Goal: Navigation & Orientation: Find specific page/section

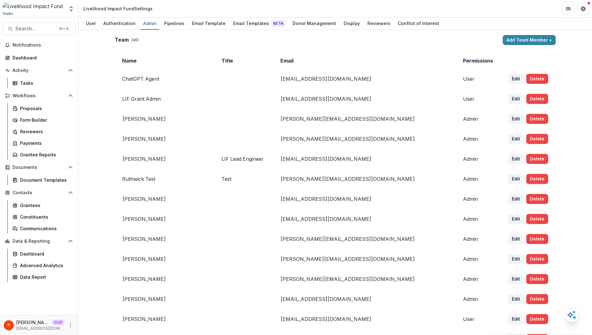
scroll to position [1094, 0]
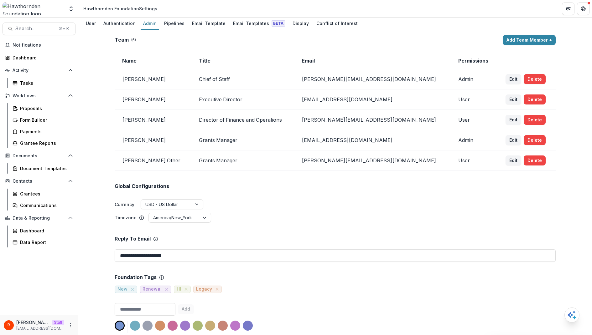
click at [214, 80] on td "Chief of Staff" at bounding box center [242, 79] width 103 height 20
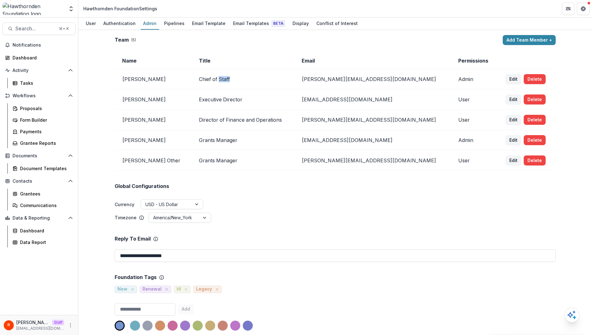
click at [214, 80] on td "Chief of Staff" at bounding box center [242, 79] width 103 height 20
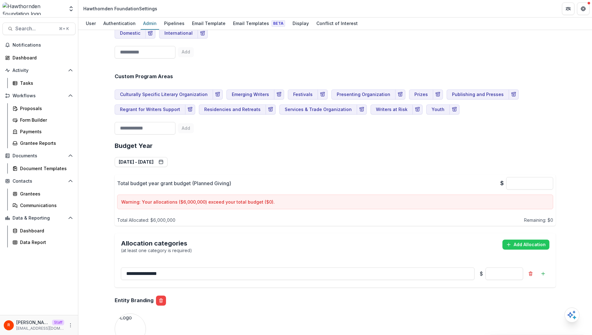
scroll to position [332, 0]
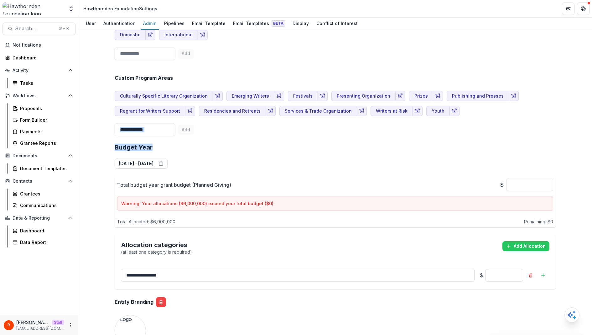
drag, startPoint x: 109, startPoint y: 96, endPoint x: 226, endPoint y: 158, distance: 132.5
click at [226, 157] on div "**********" at bounding box center [335, 251] width 451 height 1097
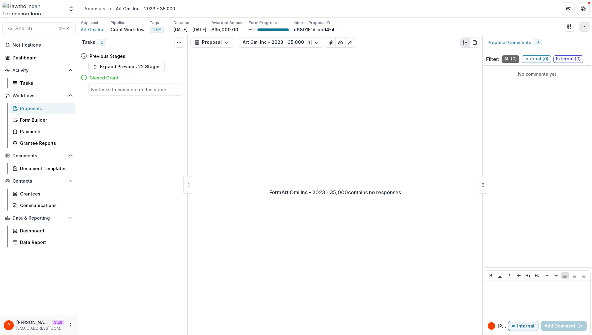
click at [586, 25] on icon "button" at bounding box center [584, 26] width 5 height 5
click at [568, 41] on button "Edit Attributes" at bounding box center [554, 40] width 67 height 10
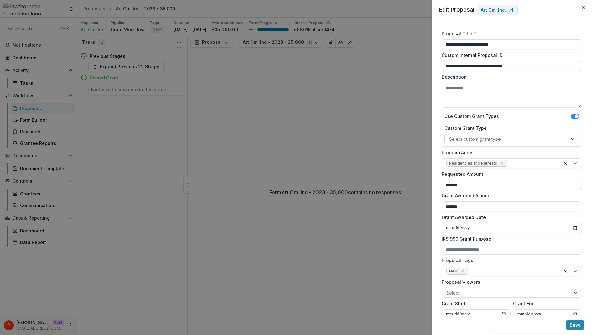
click at [496, 138] on div at bounding box center [506, 139] width 114 height 8
click at [500, 125] on label "Custom Grant Type" at bounding box center [510, 128] width 131 height 7
click at [450, 136] on input "Custom Grant Type" at bounding box center [449, 139] width 1 height 7
click at [435, 164] on div "**********" at bounding box center [512, 167] width 160 height 295
click at [315, 122] on div "**********" at bounding box center [296, 167] width 592 height 335
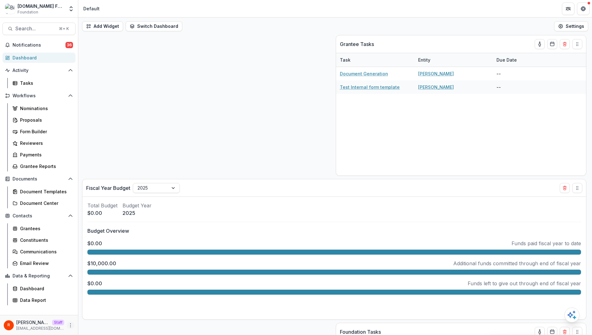
click at [69, 325] on icon "More" at bounding box center [70, 325] width 5 height 5
click at [91, 313] on link "User Settings" at bounding box center [112, 312] width 67 height 10
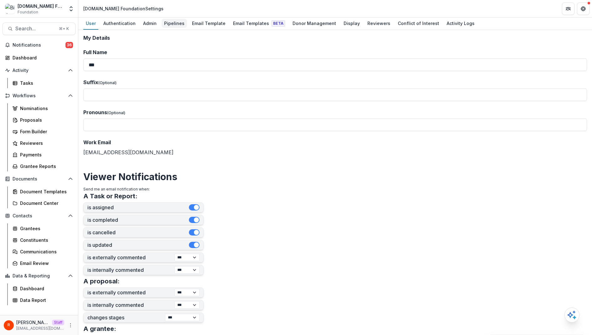
click at [169, 27] on div "Pipelines" at bounding box center [174, 23] width 25 height 9
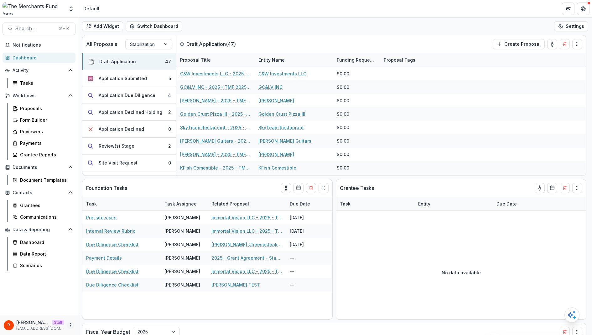
click at [70, 327] on icon "More" at bounding box center [70, 325] width 5 height 5
click at [91, 315] on link "User Settings" at bounding box center [112, 312] width 67 height 10
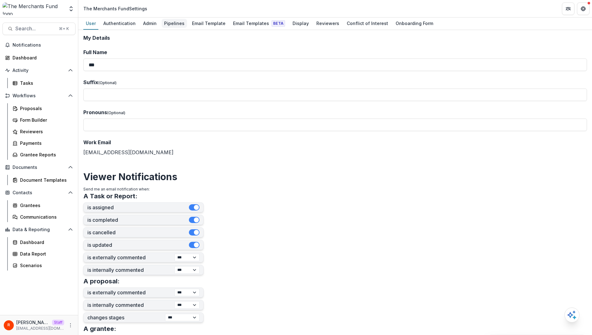
click at [165, 24] on div "Pipelines" at bounding box center [174, 23] width 25 height 9
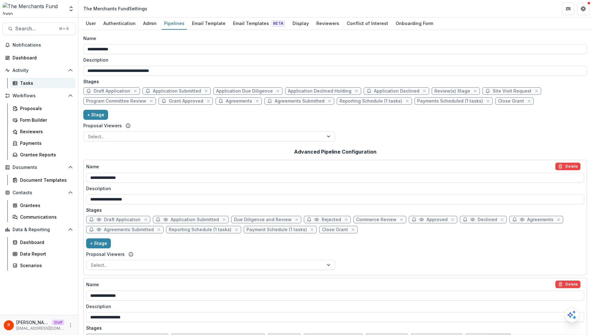
click at [35, 83] on div "Tasks" at bounding box center [45, 83] width 50 height 7
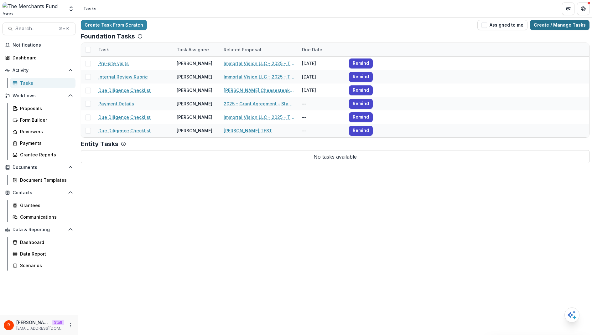
click at [552, 26] on link "Create / Manage Tasks" at bounding box center [560, 25] width 60 height 10
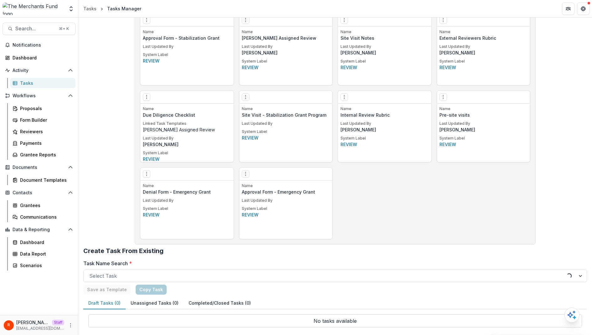
scroll to position [498, 0]
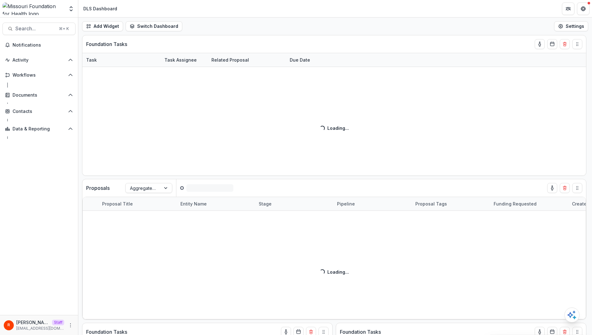
click at [340, 13] on header "DLS Dashboard" at bounding box center [335, 8] width 514 height 17
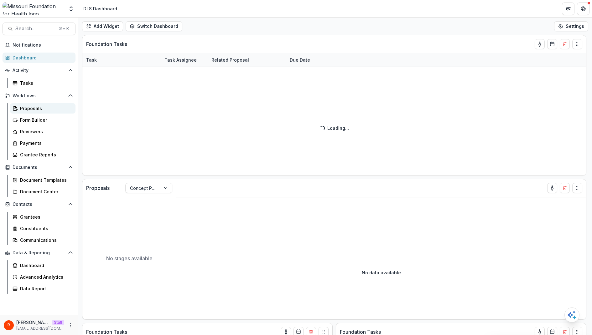
click at [48, 109] on div "Proposals" at bounding box center [45, 108] width 50 height 7
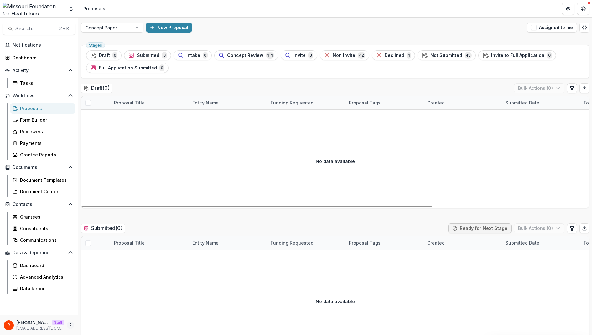
click at [69, 329] on button "More" at bounding box center [71, 326] width 8 height 8
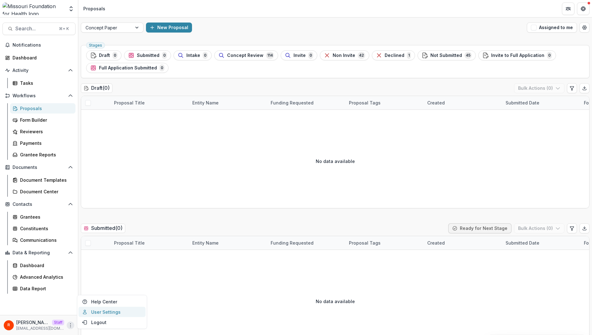
click at [109, 313] on link "User Settings" at bounding box center [112, 312] width 67 height 10
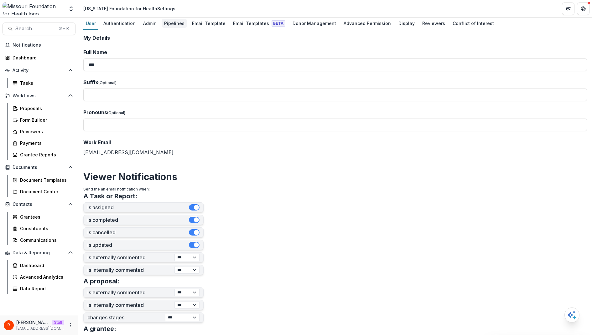
click at [172, 20] on div "Pipelines" at bounding box center [174, 23] width 25 height 9
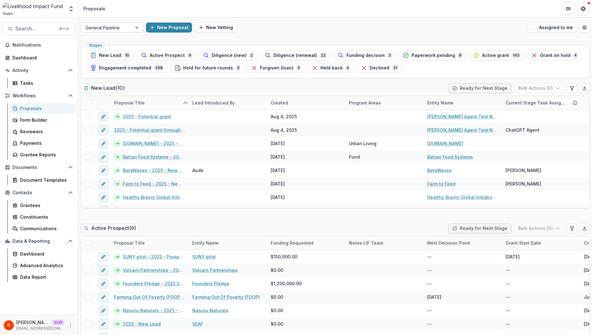
click at [124, 26] on div at bounding box center [107, 28] width 42 height 8
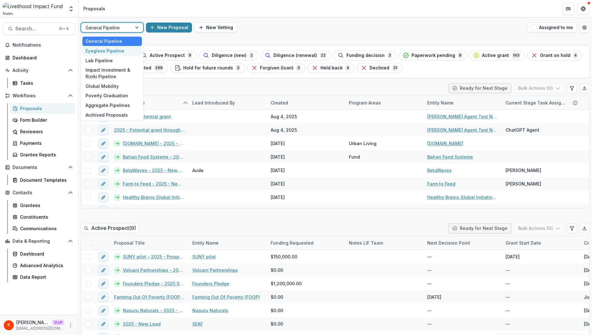
click at [125, 50] on div "Eyeglass Pipeline" at bounding box center [112, 51] width 60 height 10
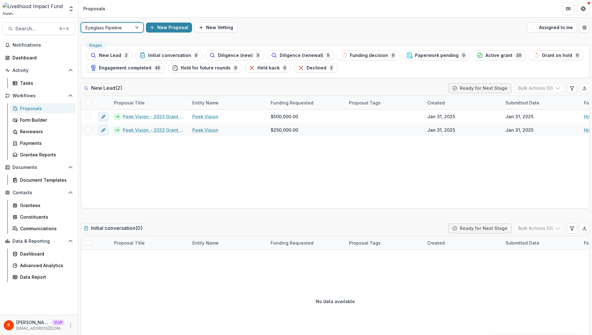
click at [124, 29] on div at bounding box center [107, 28] width 42 height 8
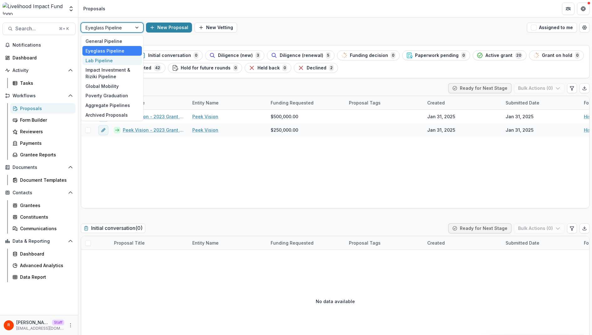
click at [117, 61] on div "Lab Pipeline" at bounding box center [112, 61] width 60 height 10
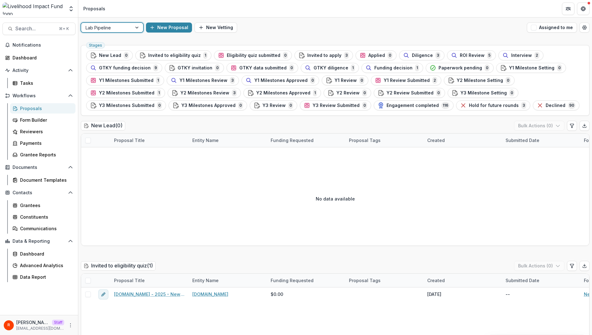
click at [120, 29] on div at bounding box center [107, 28] width 42 height 8
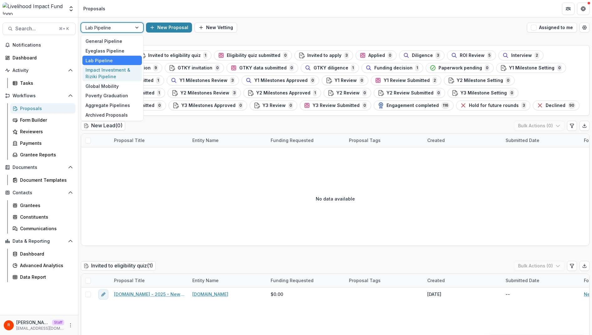
click at [113, 70] on div "Impact Investment & Riziki Pipeline" at bounding box center [112, 73] width 60 height 16
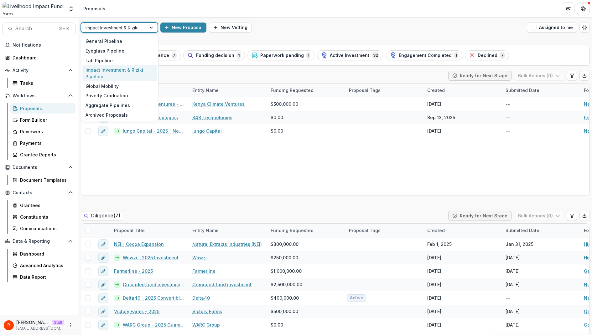
click at [128, 24] on div at bounding box center [114, 28] width 56 height 8
click at [129, 88] on div "Global Mobility" at bounding box center [119, 86] width 75 height 10
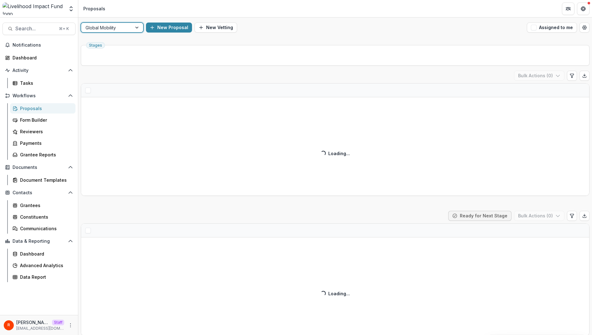
click at [119, 28] on div at bounding box center [107, 28] width 42 height 8
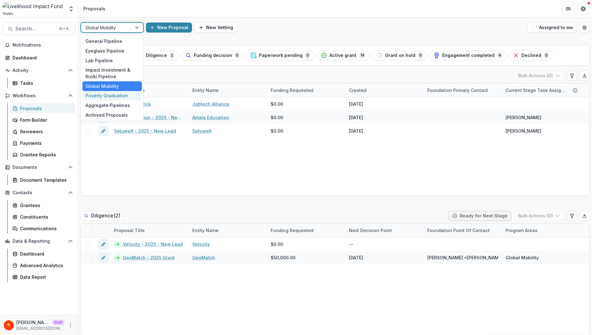
click at [117, 96] on div "Poverty Graduation" at bounding box center [112, 96] width 60 height 10
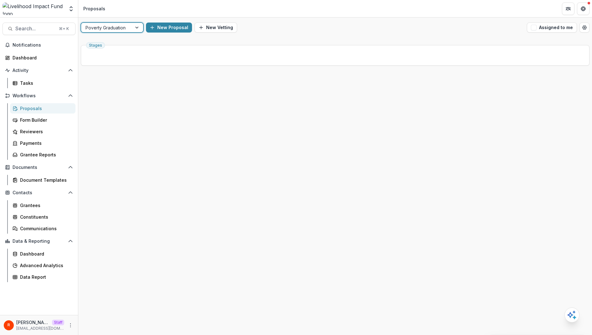
click at [122, 27] on div at bounding box center [107, 28] width 42 height 8
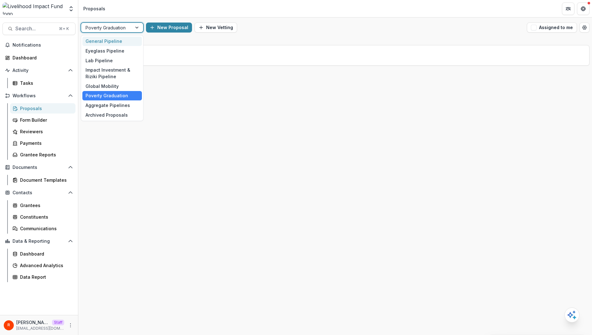
click at [120, 40] on div "General Pipeline" at bounding box center [112, 42] width 60 height 10
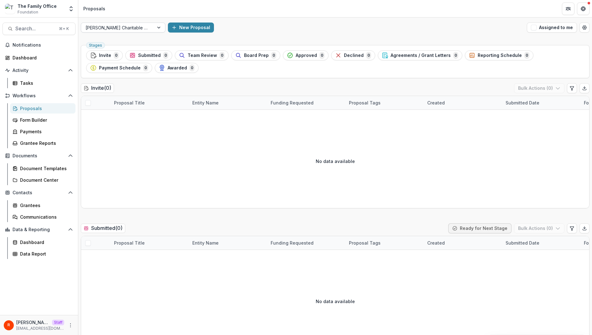
click at [131, 26] on div at bounding box center [118, 28] width 64 height 8
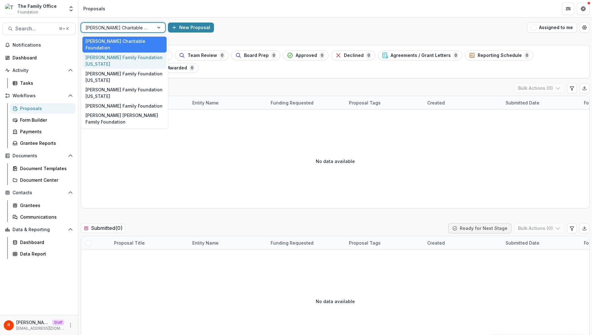
click at [135, 55] on div "[PERSON_NAME] Family Foundation [US_STATE]" at bounding box center [124, 61] width 84 height 16
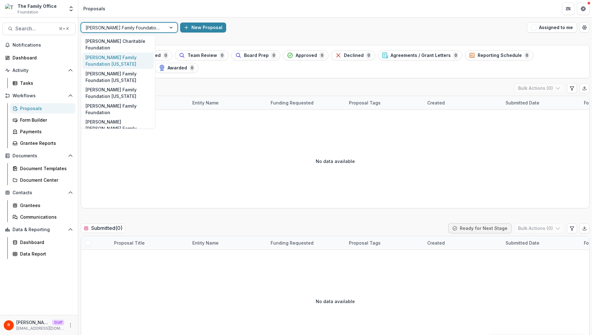
click at [130, 28] on div at bounding box center [124, 28] width 76 height 8
click at [129, 56] on div "[PERSON_NAME] Family Foundation [US_STATE]" at bounding box center [117, 61] width 71 height 16
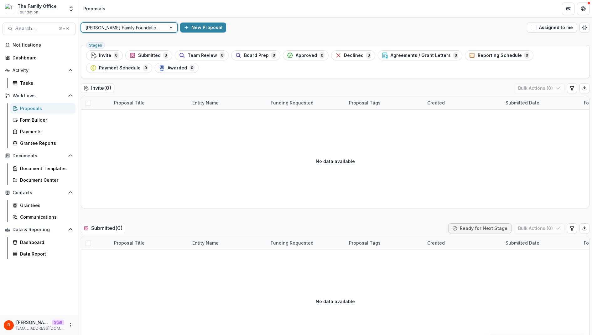
click at [130, 27] on div at bounding box center [124, 28] width 76 height 8
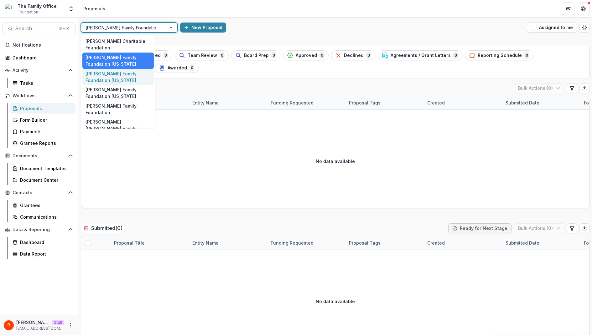
click at [132, 74] on div "[PERSON_NAME] Family Foundation [US_STATE]" at bounding box center [117, 77] width 71 height 16
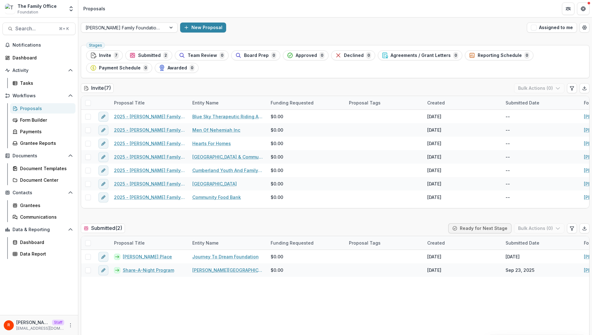
click at [117, 34] on div "[PERSON_NAME] Family Foundation [US_STATE] New Proposal Assigned to me" at bounding box center [335, 28] width 514 height 20
click at [119, 30] on div at bounding box center [124, 28] width 76 height 8
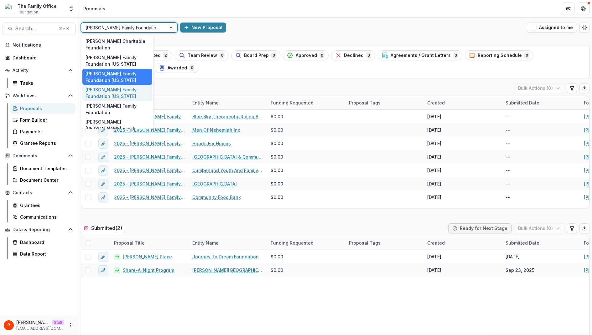
click at [115, 89] on div "[PERSON_NAME] Family Foundation [US_STATE]" at bounding box center [117, 93] width 70 height 16
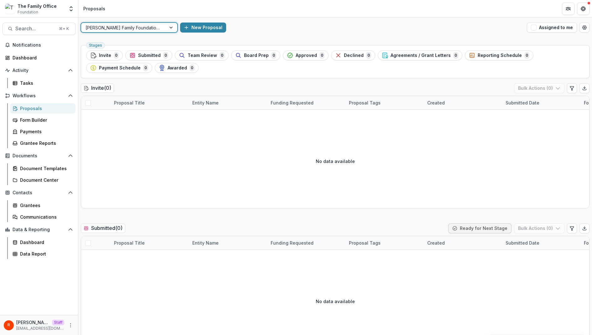
click at [114, 28] on div at bounding box center [124, 28] width 76 height 8
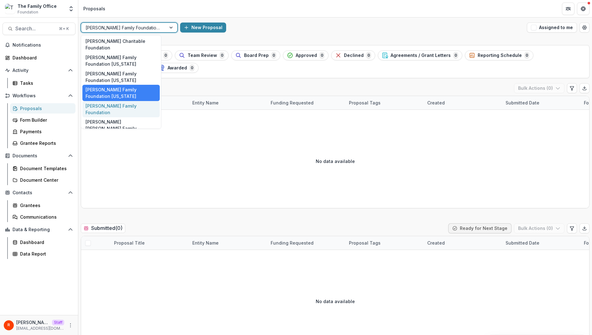
click at [114, 101] on div "[PERSON_NAME] Family Foundation" at bounding box center [120, 109] width 77 height 16
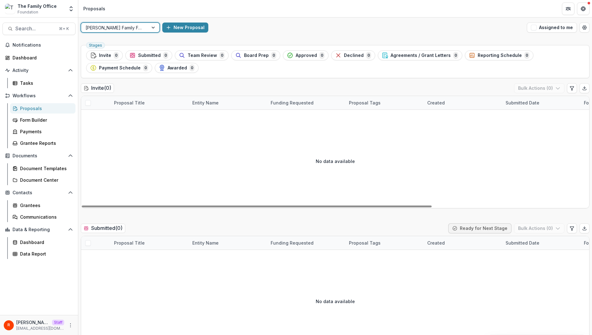
click at [120, 23] on div "[PERSON_NAME] Family Foundation" at bounding box center [114, 27] width 67 height 9
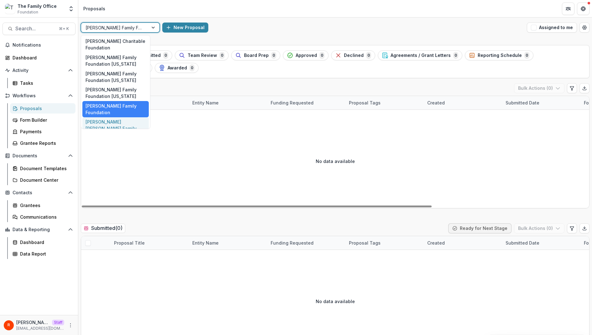
scroll to position [34, 0]
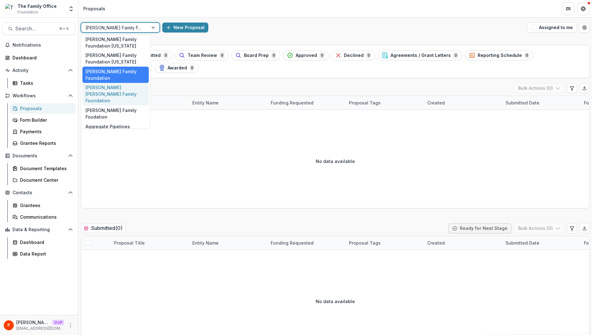
click at [119, 90] on div "[PERSON_NAME] [PERSON_NAME] Family Foundation" at bounding box center [115, 94] width 66 height 23
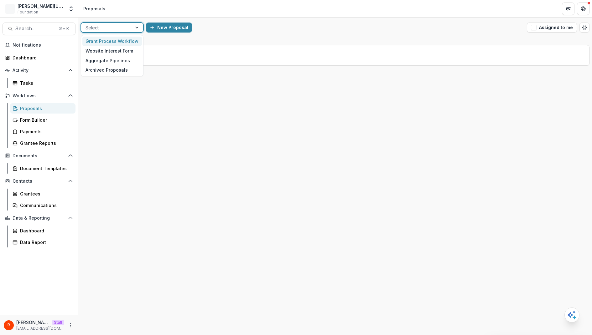
click at [126, 29] on div at bounding box center [107, 28] width 42 height 8
click at [124, 43] on div "Grant Process Workflow" at bounding box center [112, 42] width 60 height 10
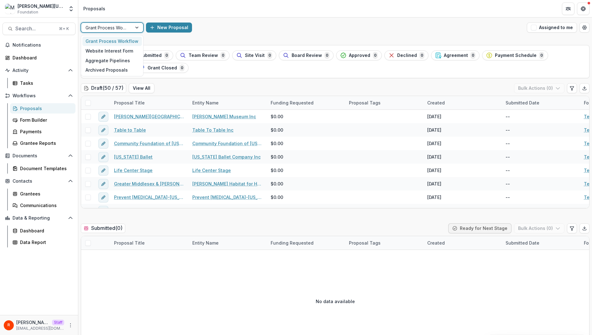
click at [118, 28] on div at bounding box center [107, 28] width 42 height 8
click at [116, 52] on div "Website Interest Form" at bounding box center [112, 51] width 60 height 10
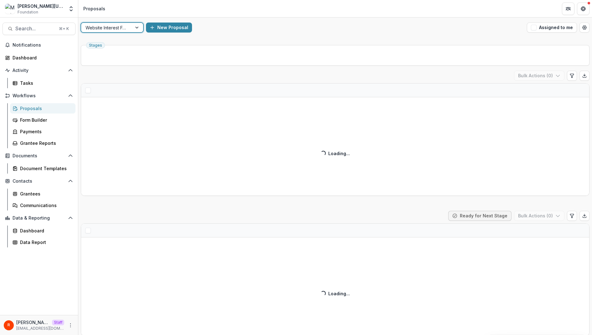
click at [121, 27] on div at bounding box center [107, 28] width 42 height 8
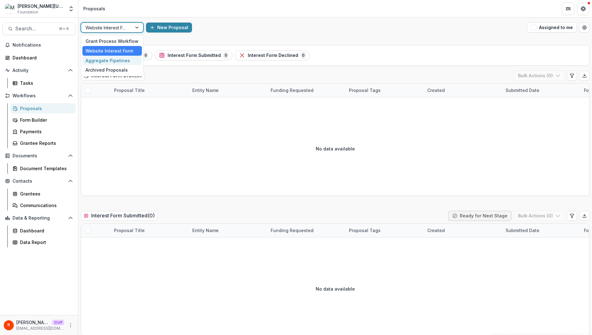
click at [115, 61] on div "Aggregate Pipelines" at bounding box center [112, 61] width 60 height 10
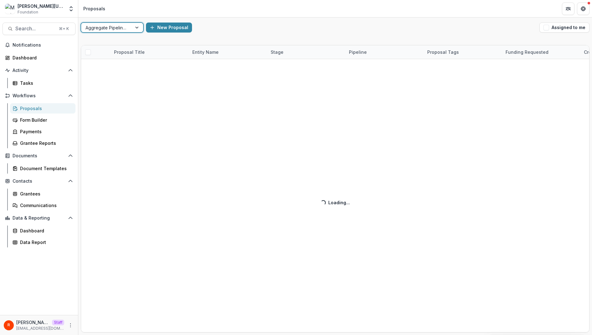
click at [120, 29] on div at bounding box center [107, 28] width 42 height 8
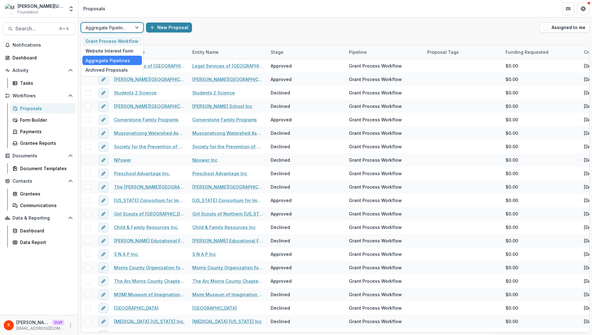
click at [117, 44] on div "Grant Process Workflow" at bounding box center [112, 42] width 60 height 10
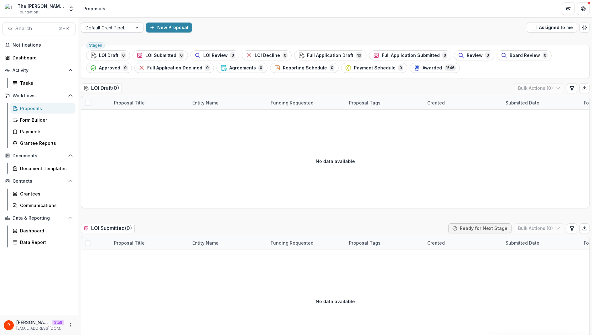
click at [119, 32] on div "Default Grant Pipeline" at bounding box center [112, 28] width 63 height 10
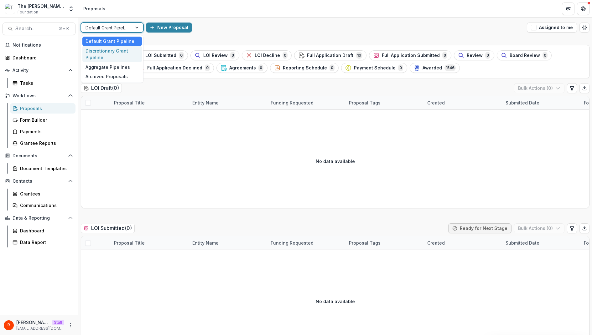
click at [112, 55] on div "Discretionary Grant Pipeline" at bounding box center [112, 54] width 60 height 16
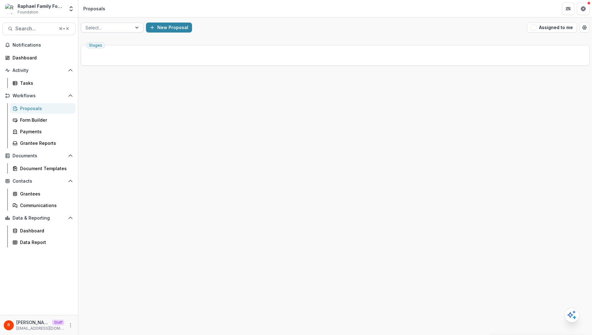
click at [116, 29] on div at bounding box center [107, 28] width 42 height 8
click at [116, 40] on div "Strategic Grants" at bounding box center [112, 42] width 60 height 10
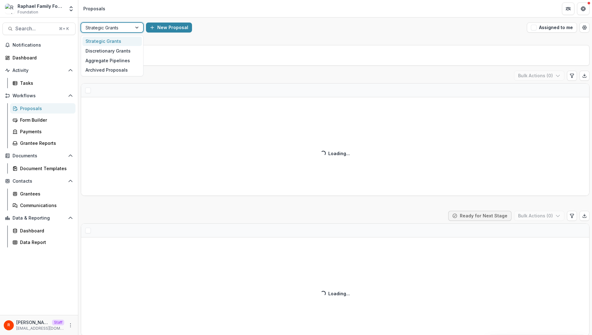
click at [117, 30] on div at bounding box center [107, 28] width 42 height 8
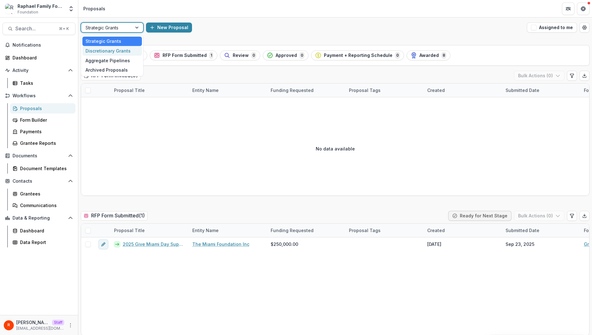
click at [115, 51] on div "Discretionary Grants" at bounding box center [112, 51] width 60 height 10
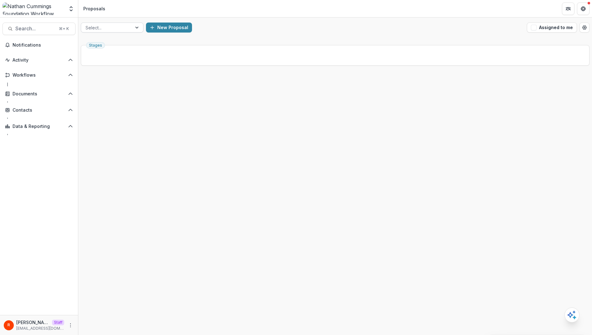
click at [109, 31] on div at bounding box center [107, 28] width 42 height 8
click at [109, 43] on div "Aggregate Pipelines" at bounding box center [112, 42] width 60 height 10
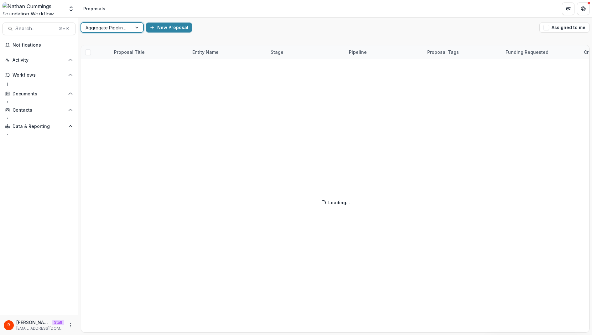
click at [116, 27] on div at bounding box center [107, 28] width 42 height 8
click at [115, 49] on div "Archived Proposals" at bounding box center [112, 51] width 60 height 10
click at [115, 28] on div at bounding box center [107, 28] width 42 height 8
click at [111, 45] on div "Aggregate Pipelines" at bounding box center [112, 42] width 60 height 10
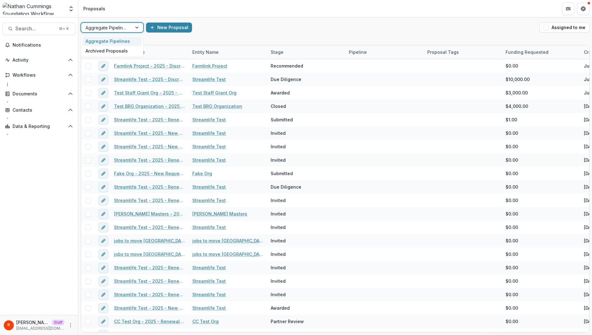
click at [111, 28] on div at bounding box center [107, 28] width 42 height 8
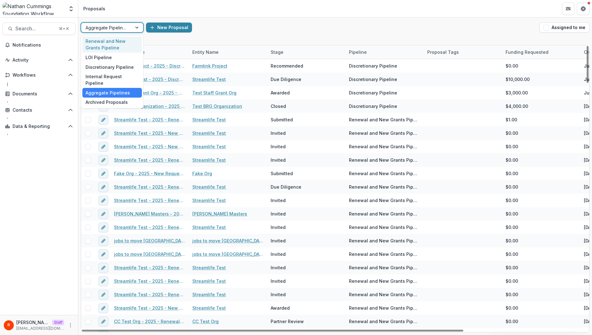
click at [60, 172] on div "Notifications Activity Workflows Documents Contacts Data & Reporting" at bounding box center [39, 177] width 78 height 275
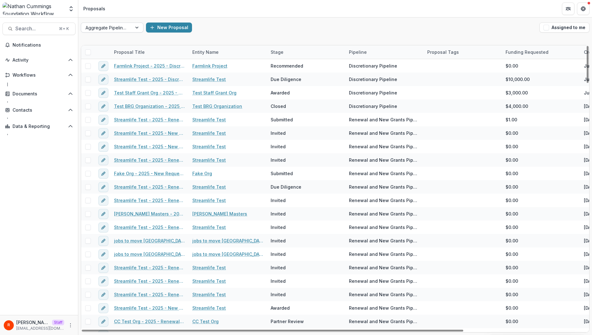
click at [120, 29] on div at bounding box center [107, 28] width 42 height 8
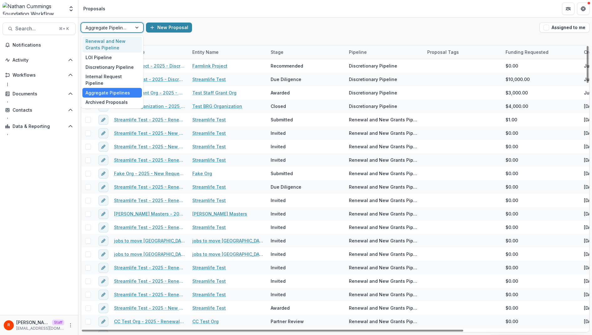
click at [118, 44] on div "Renewal and New Grants Pipeline" at bounding box center [112, 45] width 60 height 16
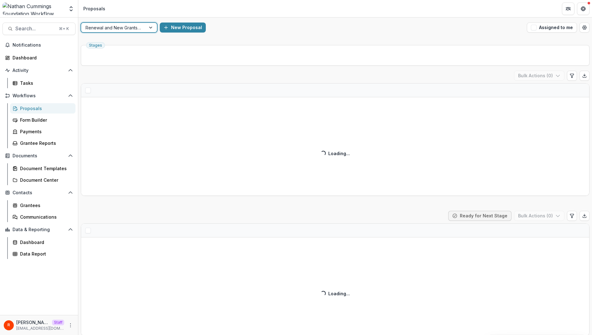
click at [131, 24] on div at bounding box center [114, 28] width 56 height 8
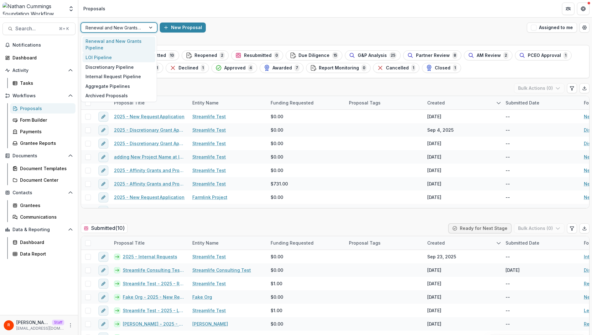
click at [126, 58] on div "LOI Pipeline" at bounding box center [118, 58] width 73 height 10
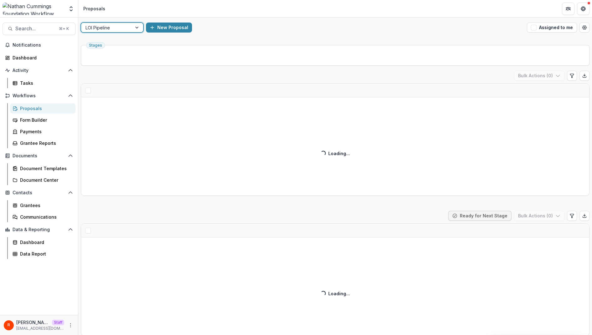
click at [249, 31] on div "New Proposal" at bounding box center [335, 28] width 378 height 10
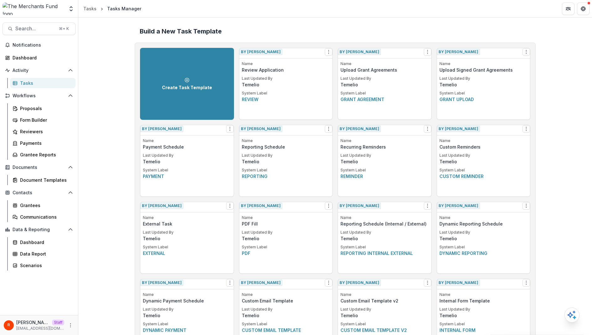
scroll to position [498, 0]
